Goal: Transaction & Acquisition: Obtain resource

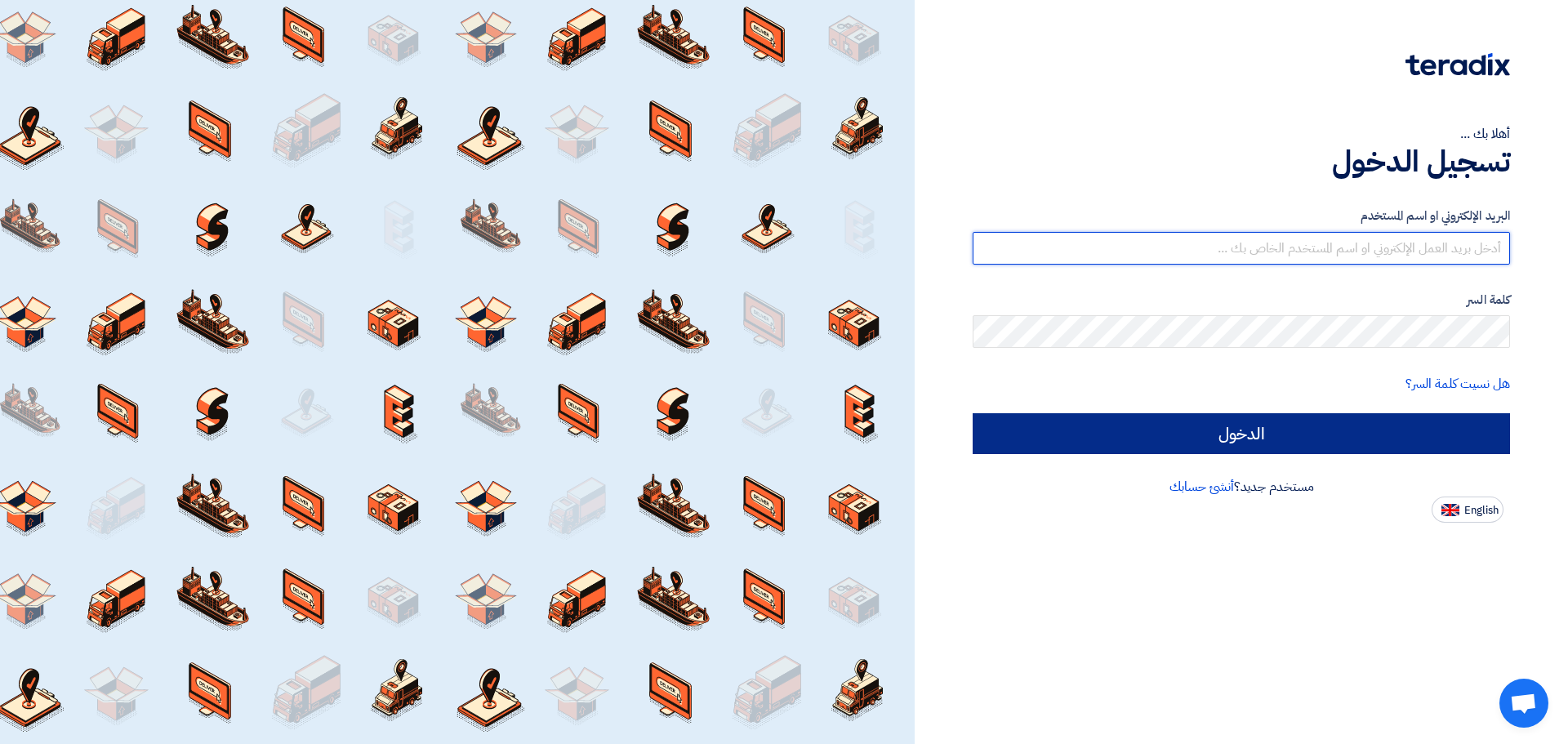
type input "[EMAIL_ADDRESS][DOMAIN_NAME]"
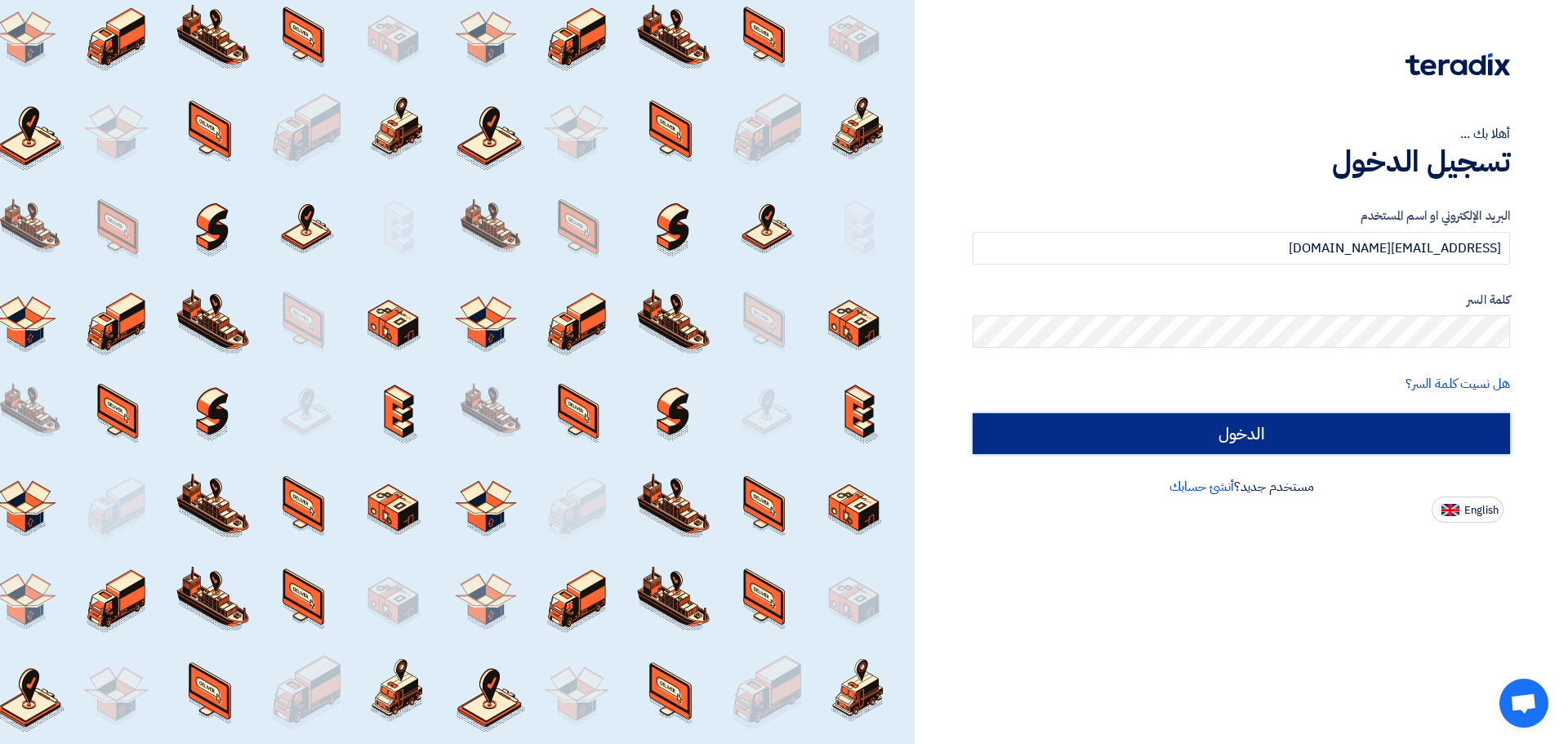
click at [1437, 414] on input "الدخول" at bounding box center [1242, 433] width 538 height 41
type input "Sign in"
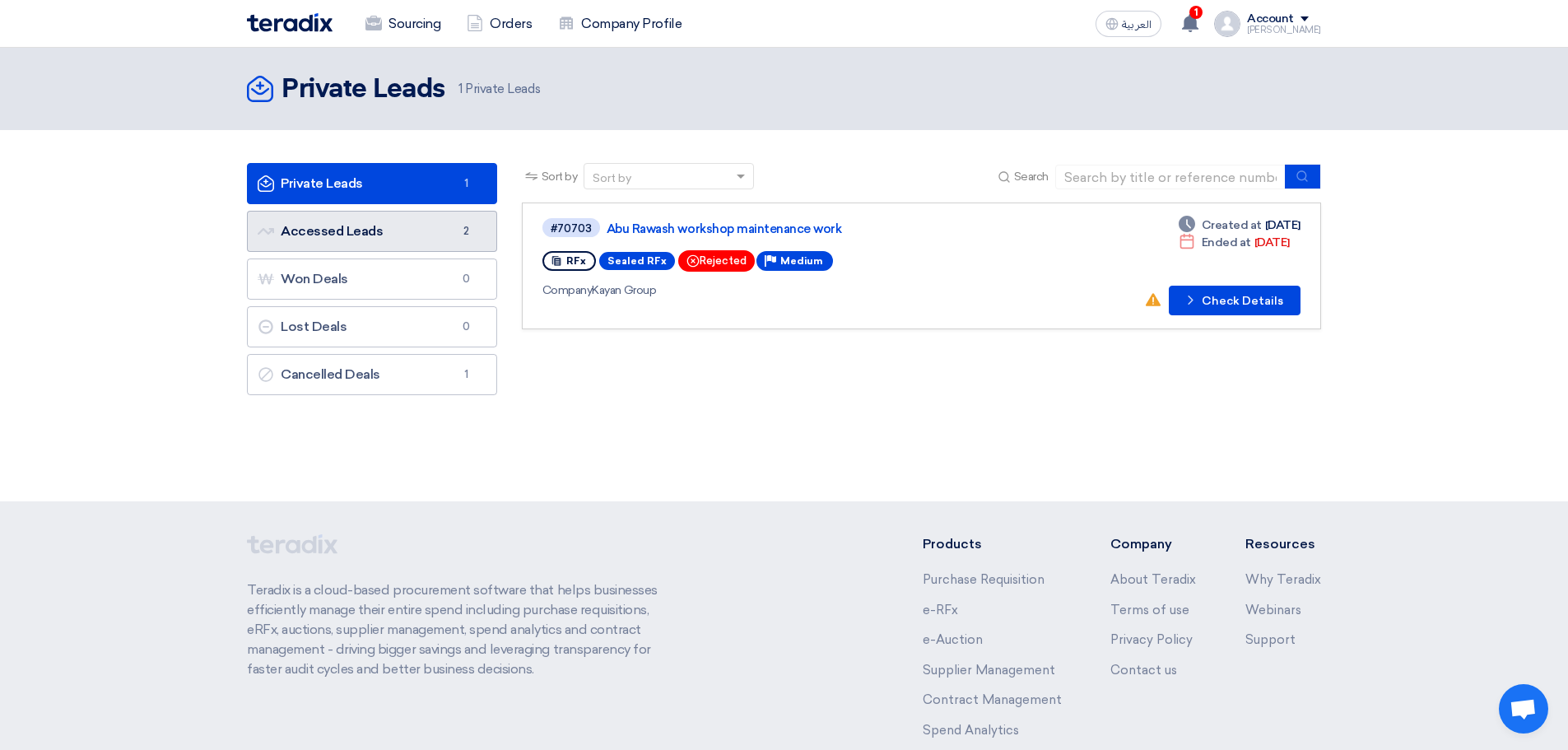
click at [371, 226] on link "Accessed Leads Accessed Leads 2" at bounding box center [371, 232] width 250 height 42
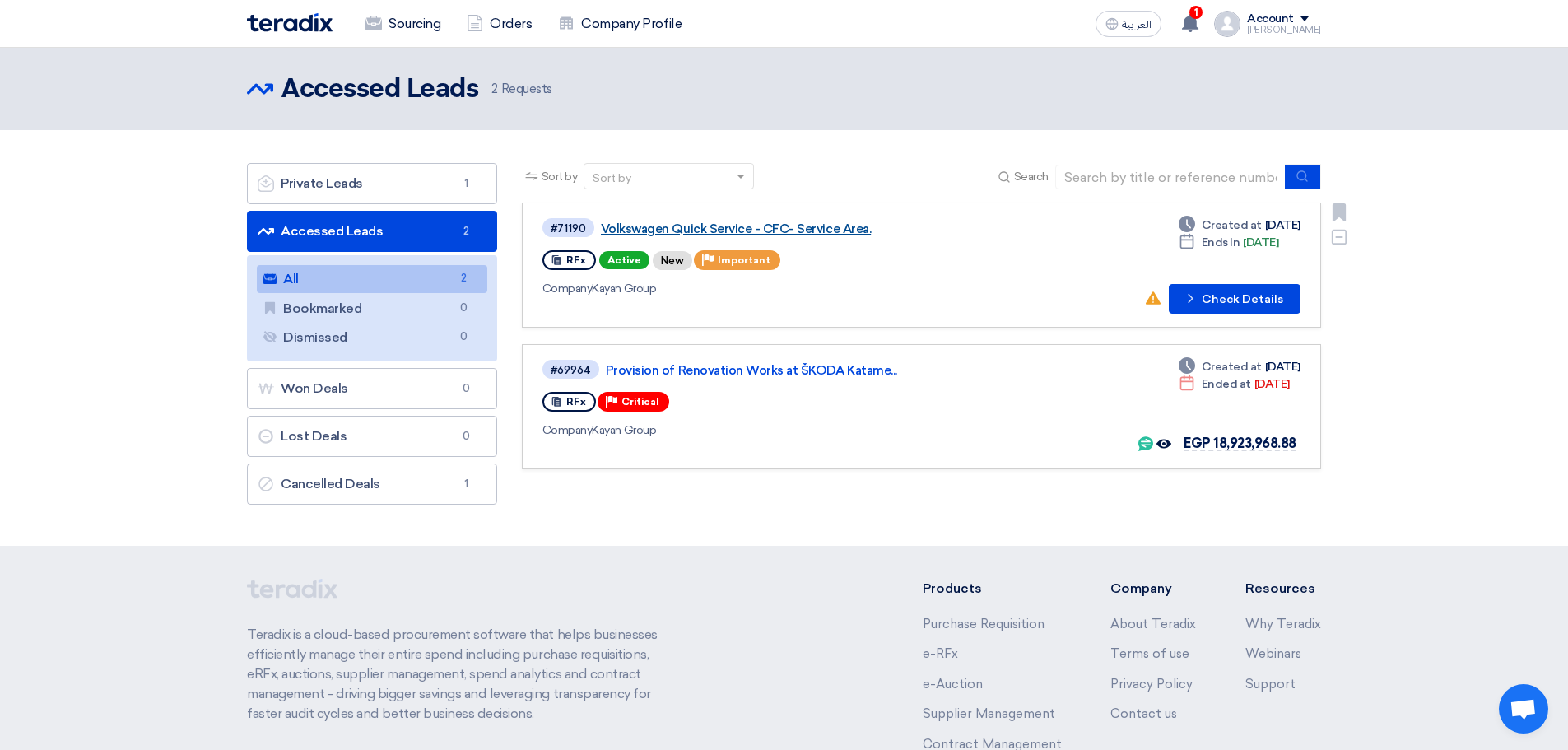
click at [787, 231] on link "Volkswagen Quick Service - CFC- Service Area." at bounding box center [806, 228] width 412 height 15
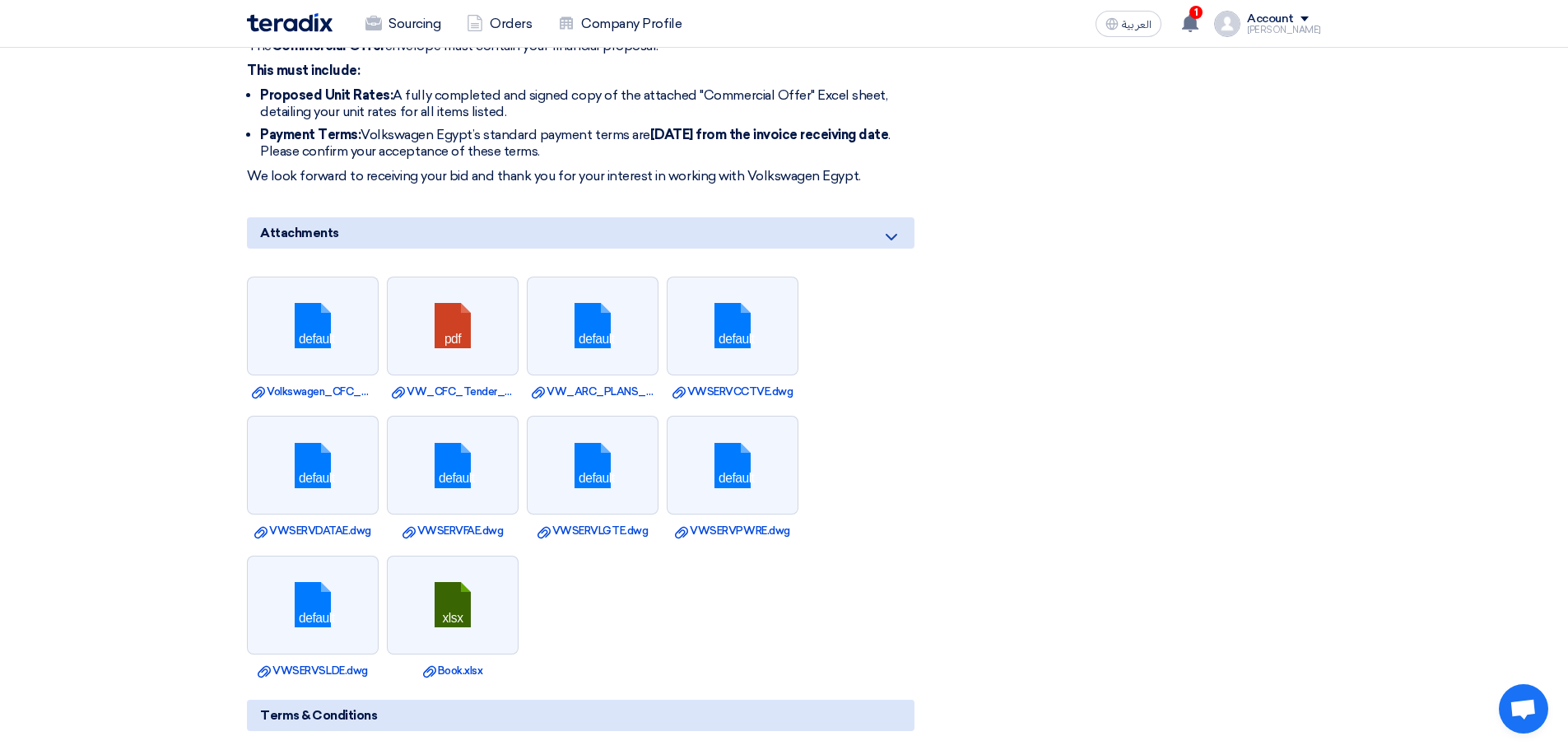
scroll to position [1152, 0]
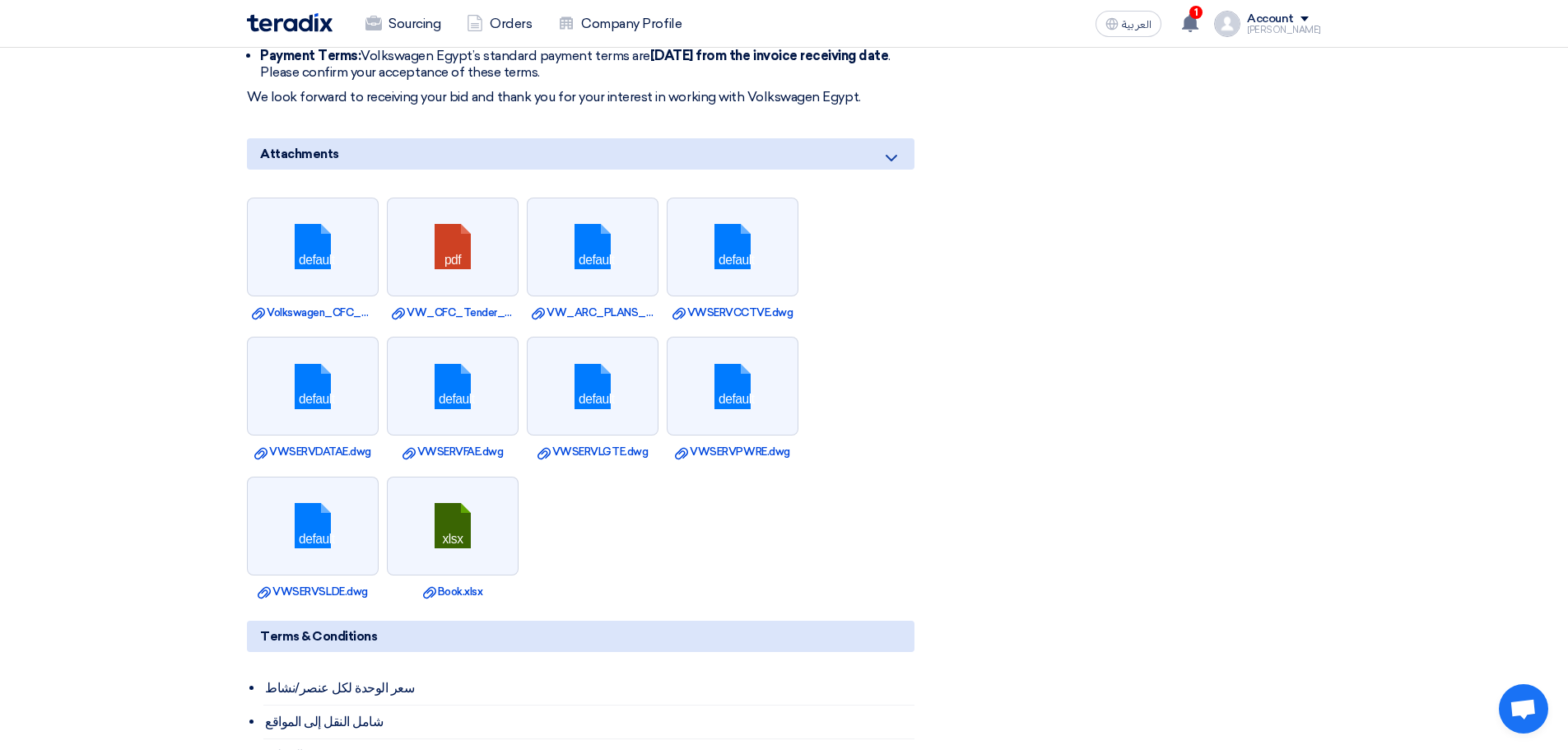
click at [896, 138] on div "Attachments" at bounding box center [580, 154] width 667 height 31
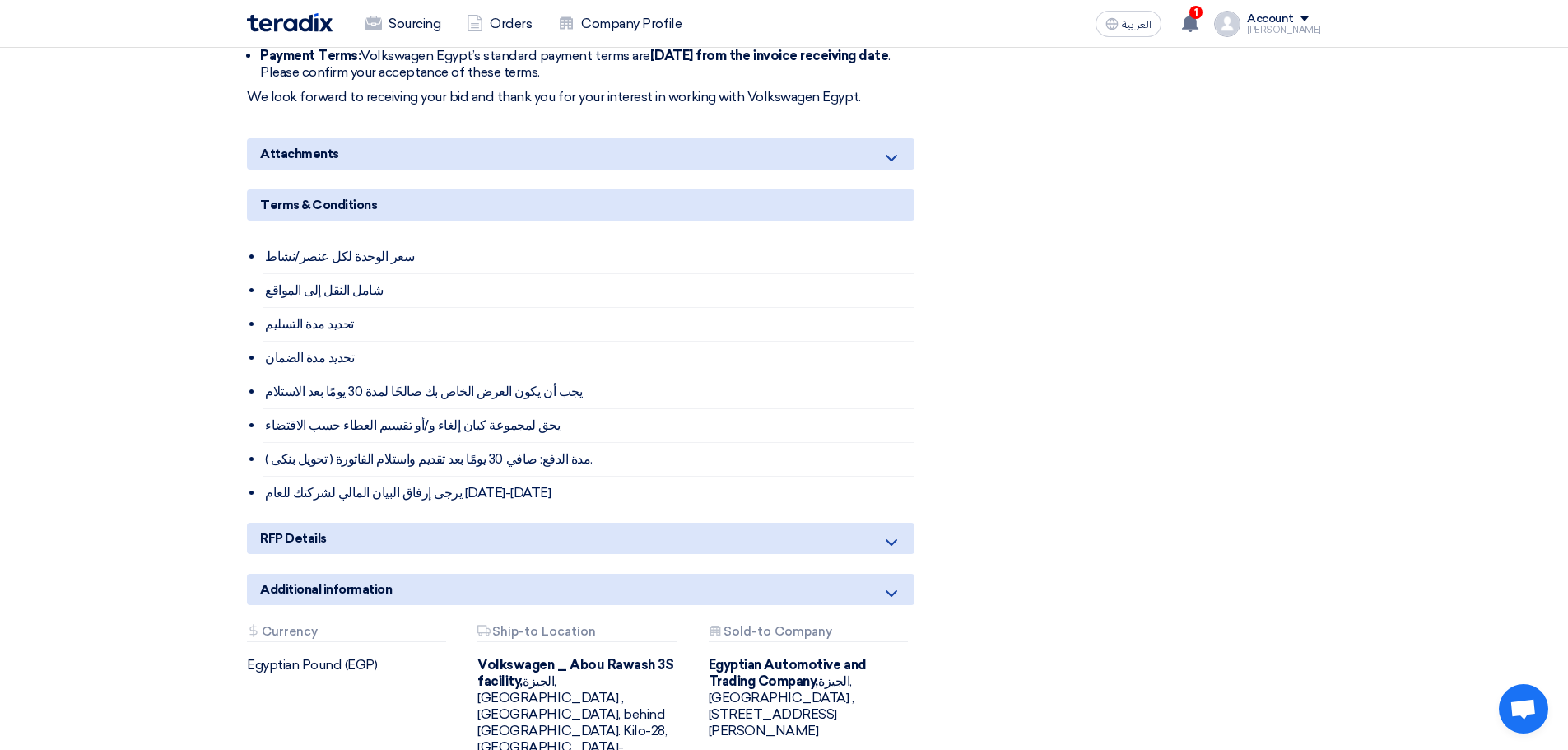
click at [895, 148] on icon at bounding box center [891, 157] width 20 height 20
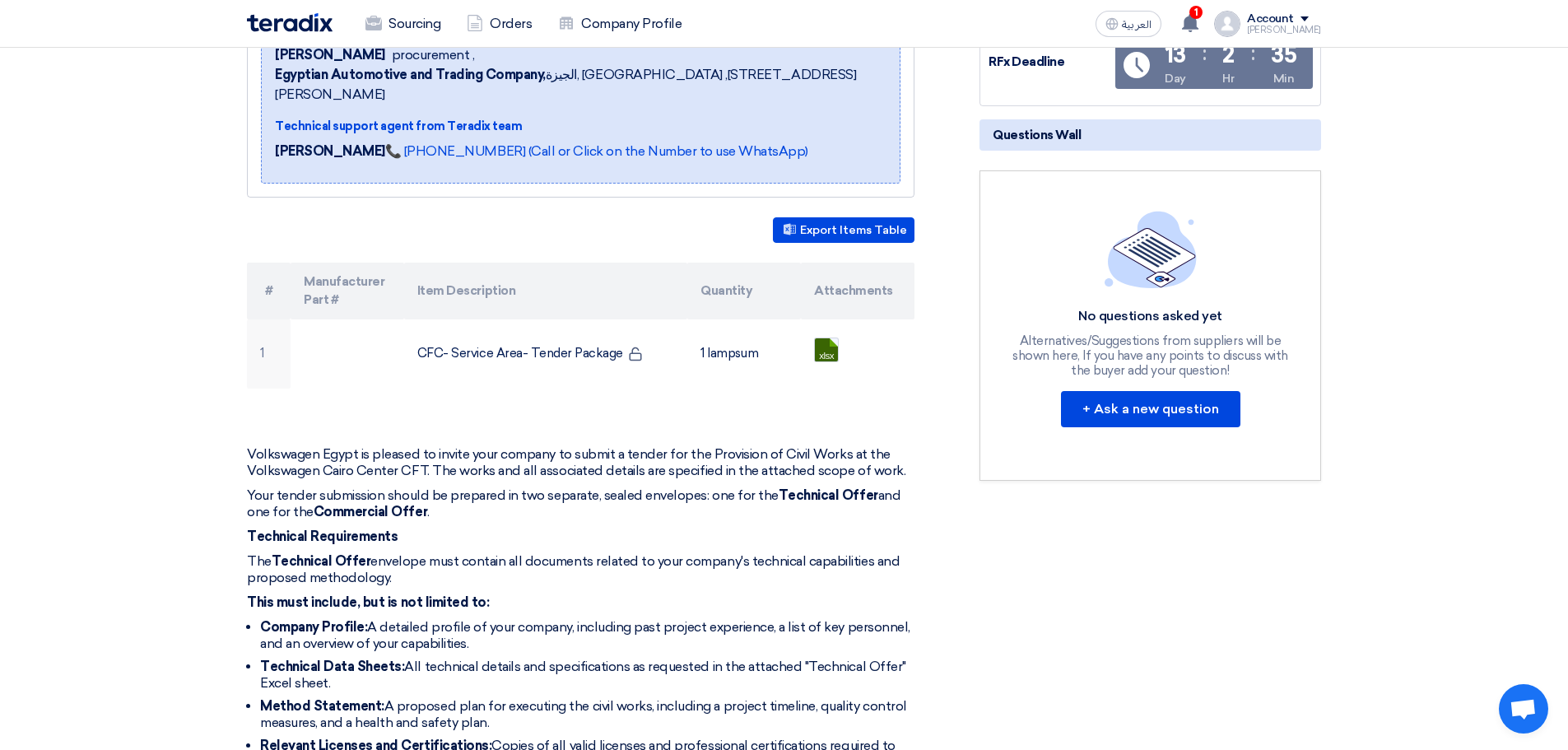
scroll to position [164, 0]
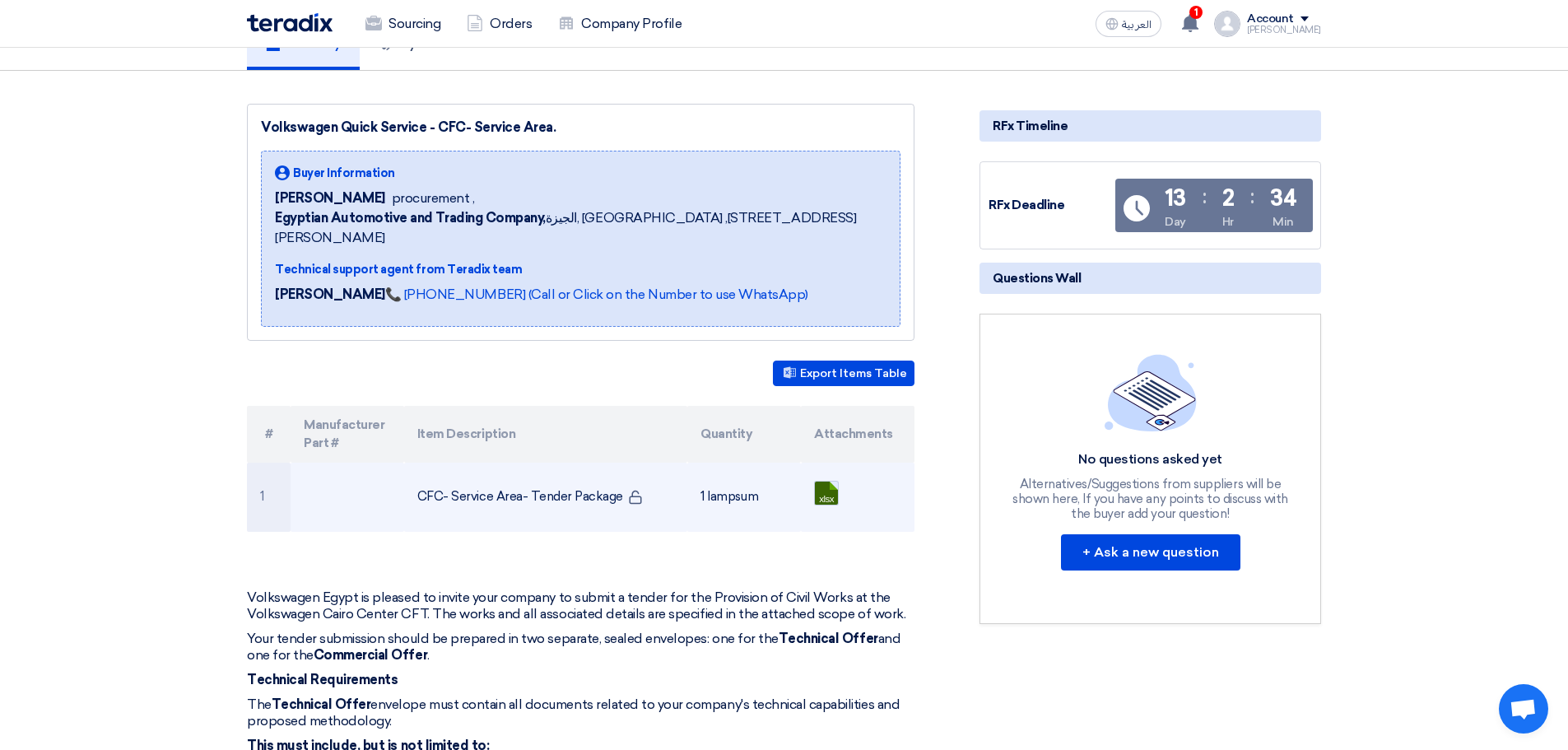
click at [822, 481] on link at bounding box center [881, 530] width 132 height 99
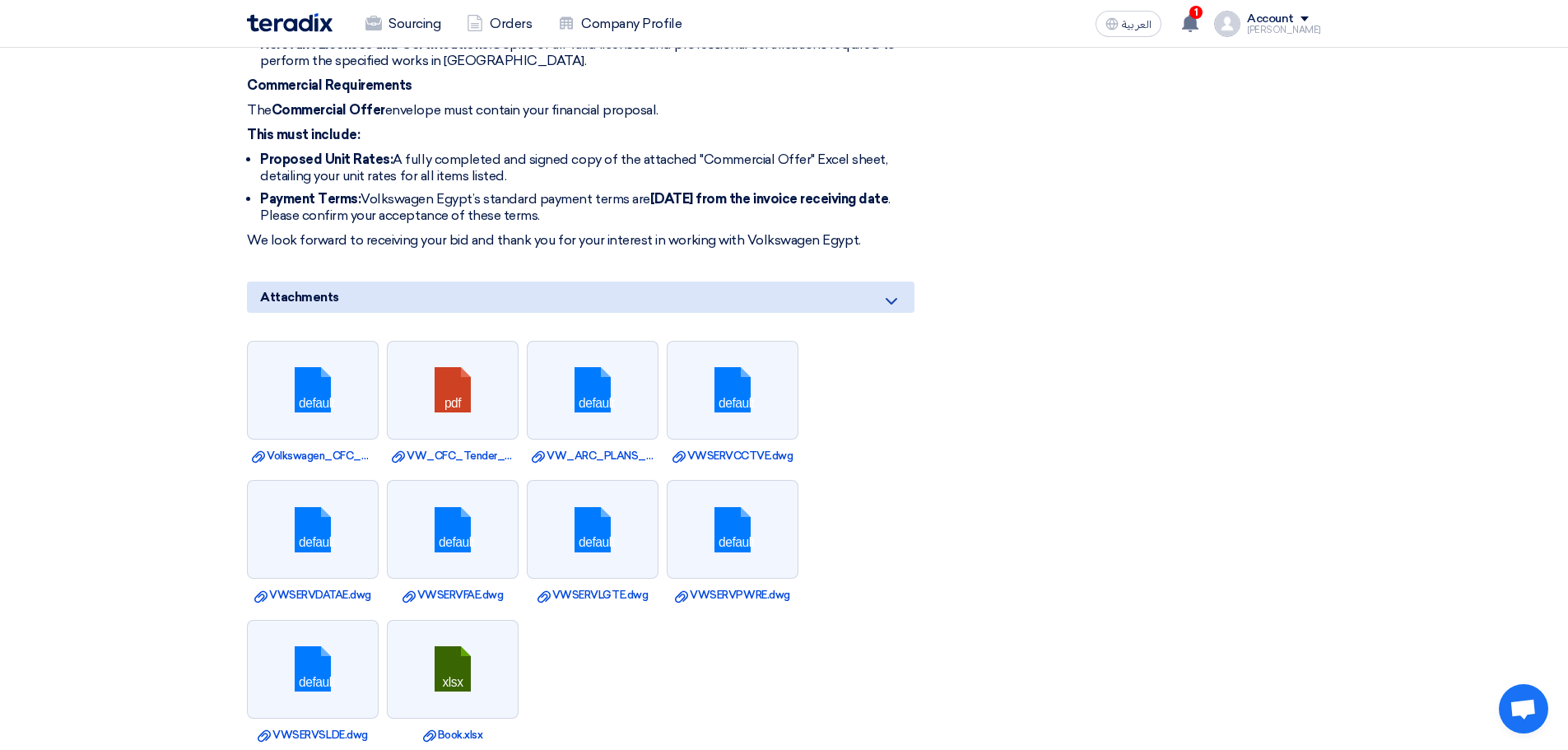
scroll to position [1317, 0]
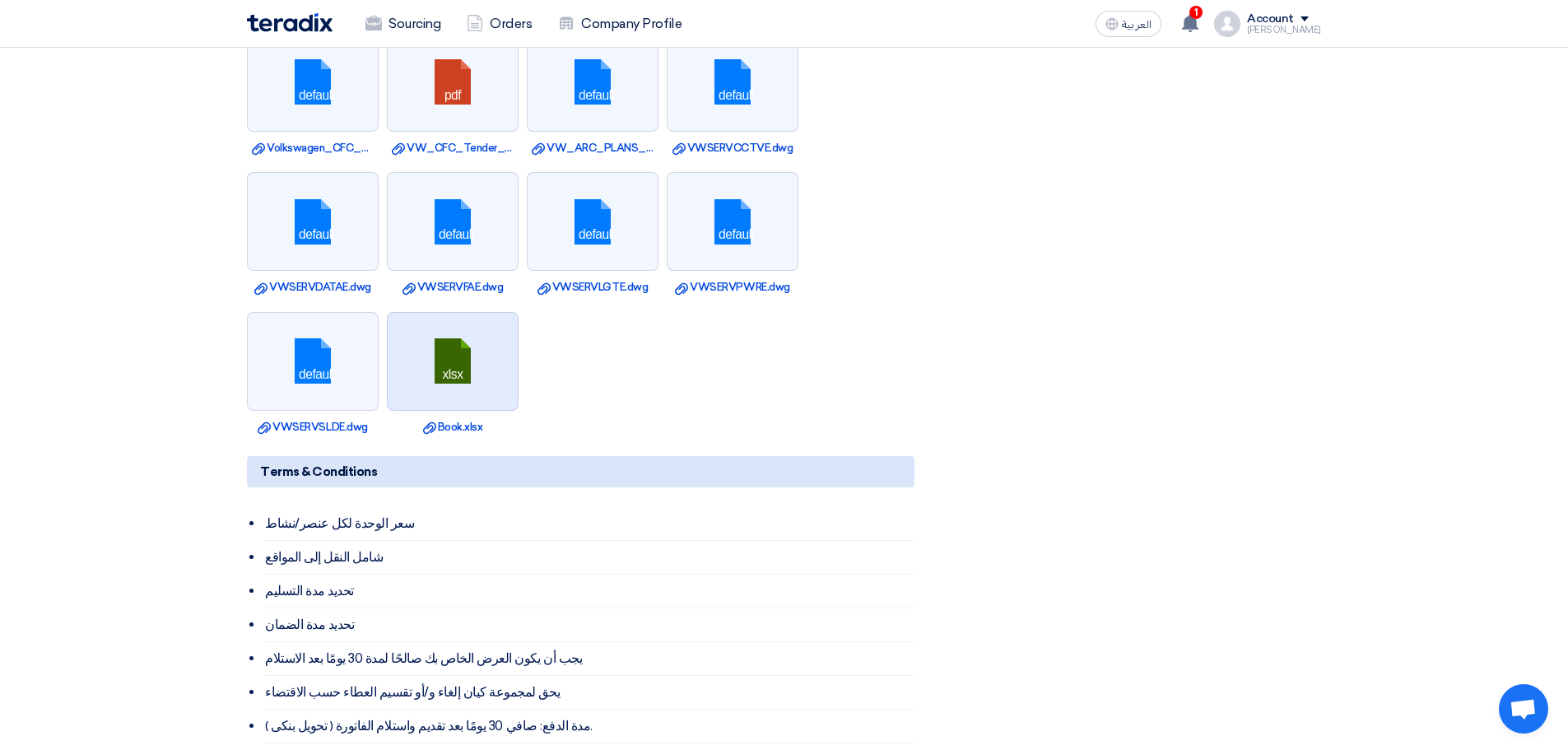
click at [463, 362] on link at bounding box center [453, 362] width 132 height 99
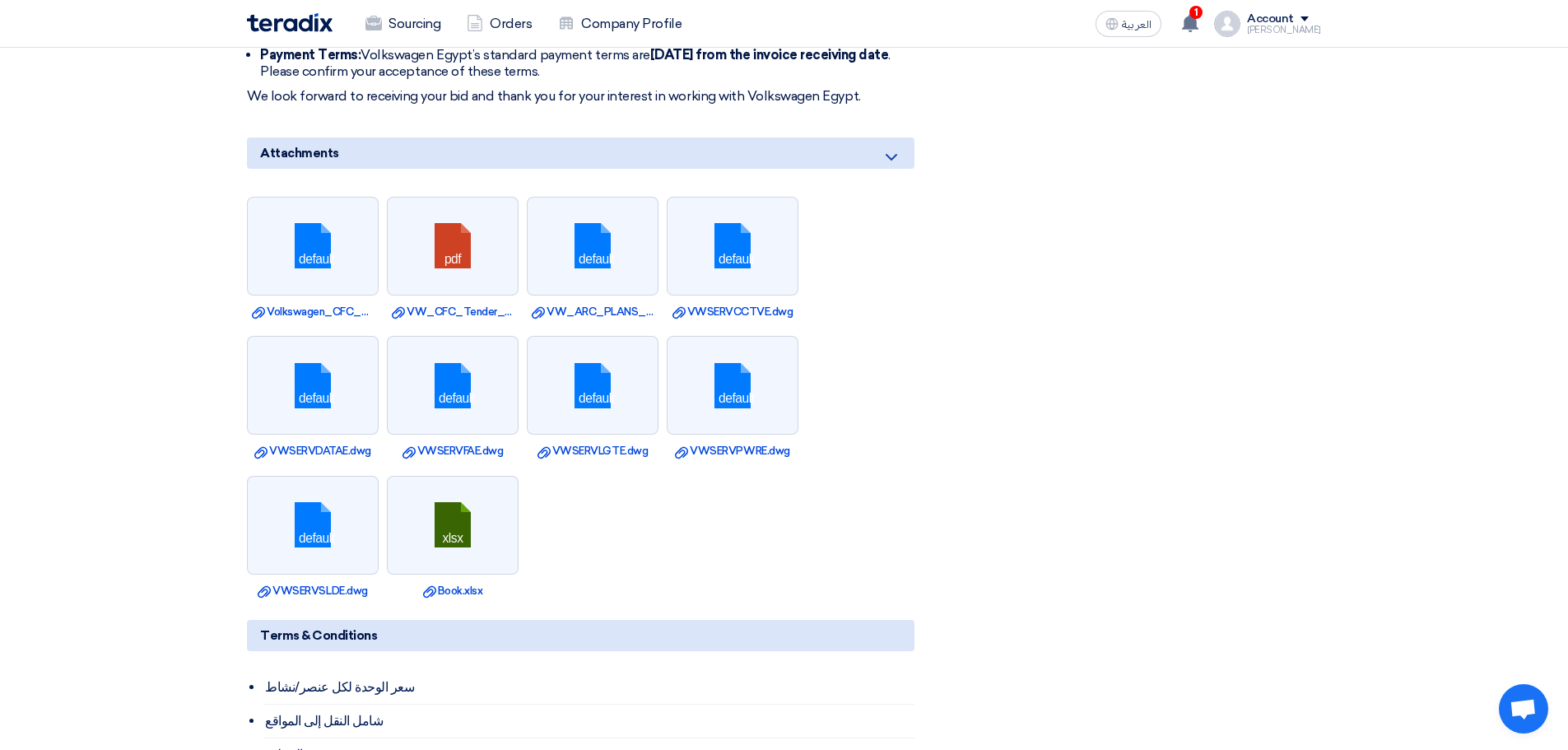
scroll to position [1152, 0]
click at [326, 304] on link "Download file Volkswagen_CFC_Mech_service_area.dwg" at bounding box center [312, 312] width 122 height 16
click at [604, 244] on link at bounding box center [594, 247] width 132 height 99
